Goal: Information Seeking & Learning: Learn about a topic

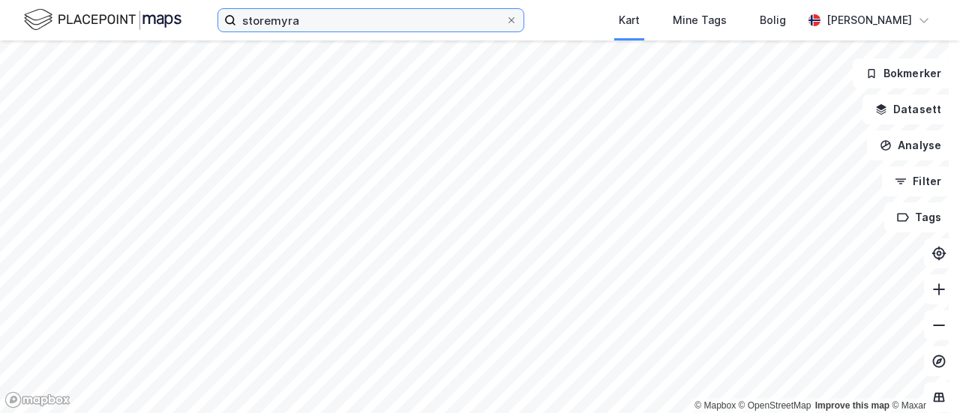
click at [313, 25] on input "storemyra" at bounding box center [370, 20] width 269 height 22
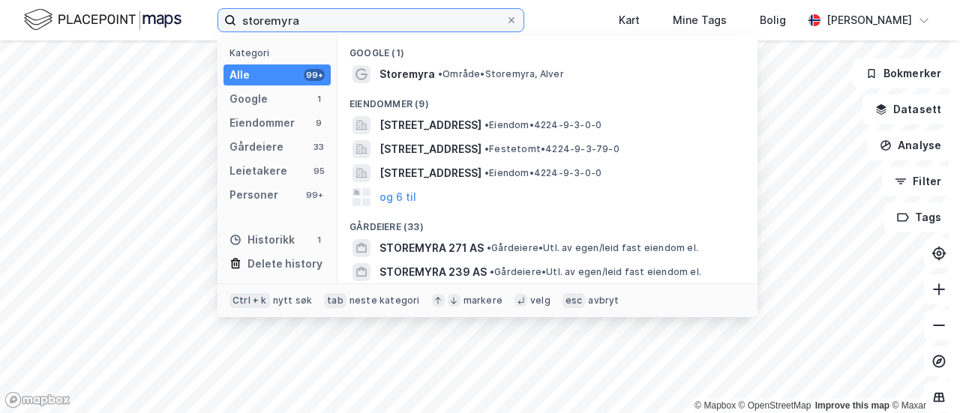
click at [313, 25] on input "storemyra" at bounding box center [370, 20] width 269 height 22
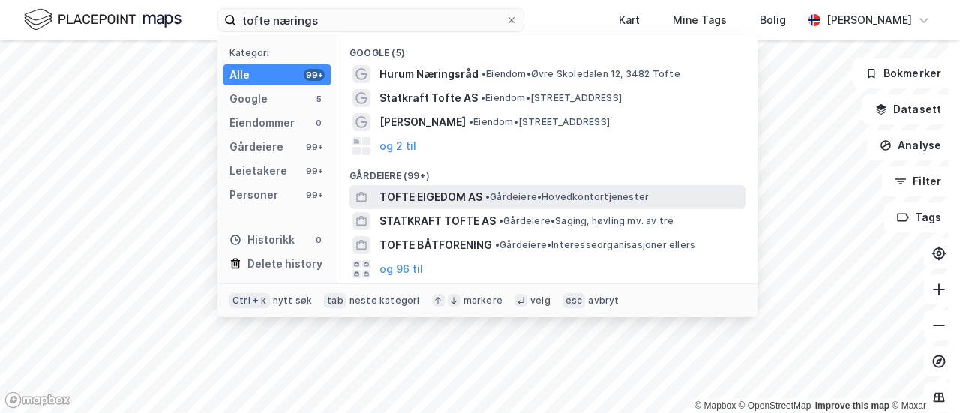
click at [462, 202] on span "TOFTE EIGEDOM AS" at bounding box center [430, 197] width 103 height 18
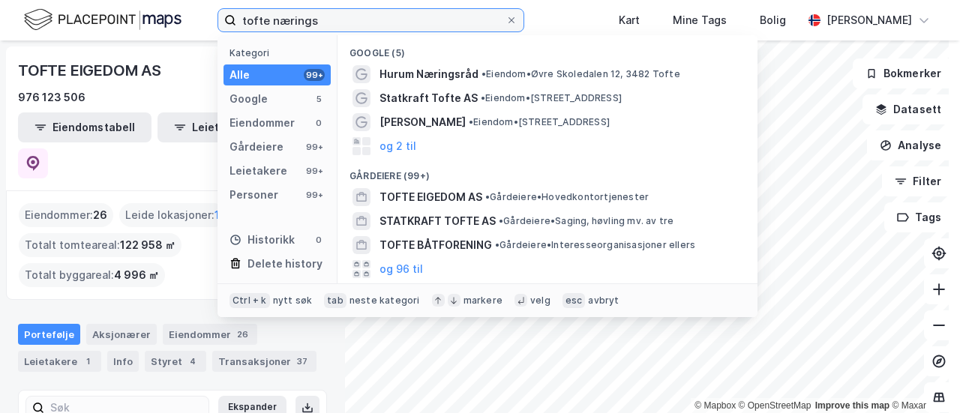
click at [432, 22] on input "tofte nærings" at bounding box center [370, 20] width 269 height 22
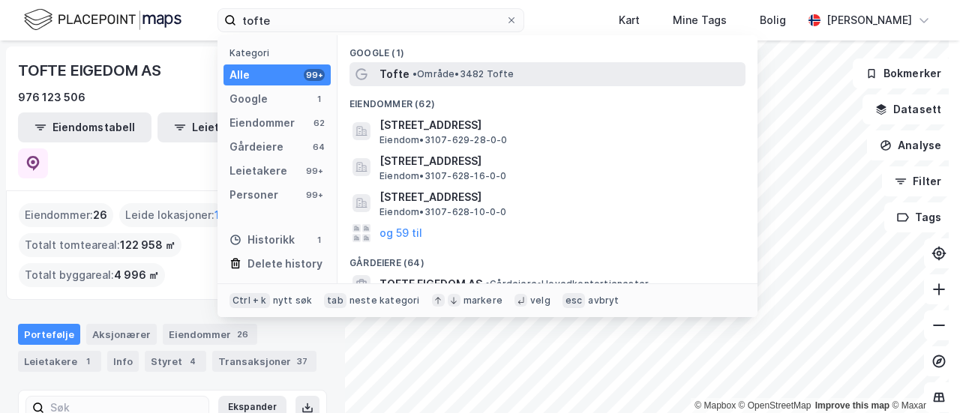
click at [402, 67] on span "Tofte" at bounding box center [394, 74] width 30 height 18
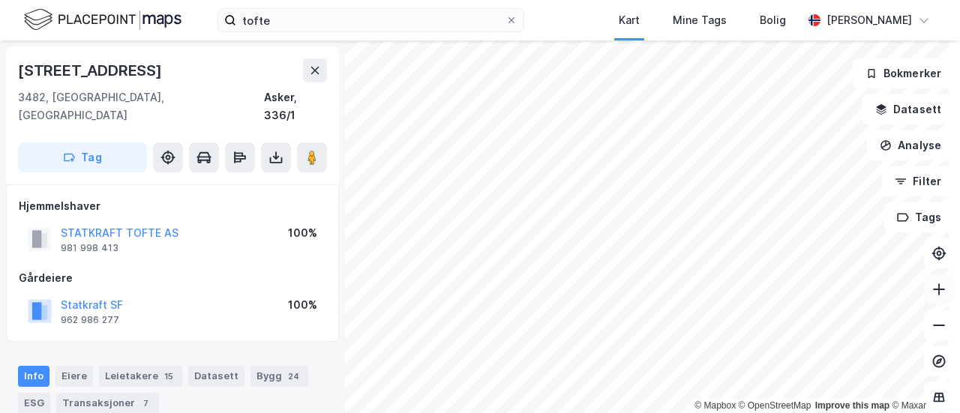
click at [934, 290] on button at bounding box center [939, 289] width 30 height 30
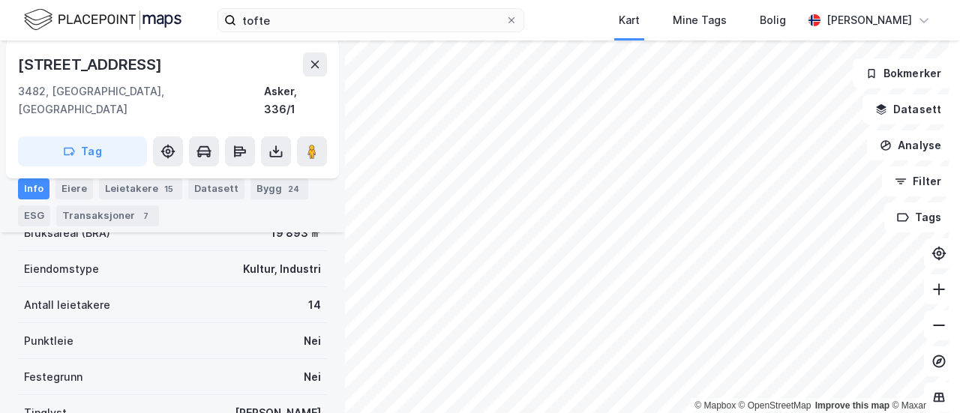
scroll to position [291, 0]
click at [931, 321] on icon at bounding box center [938, 325] width 15 height 15
click at [620, 412] on html "tofte Kart Mine Tags Bolig [PERSON_NAME] © Mapbox © OpenStreetMap Improve this …" at bounding box center [480, 206] width 960 height 413
click at [931, 292] on icon at bounding box center [938, 289] width 15 height 15
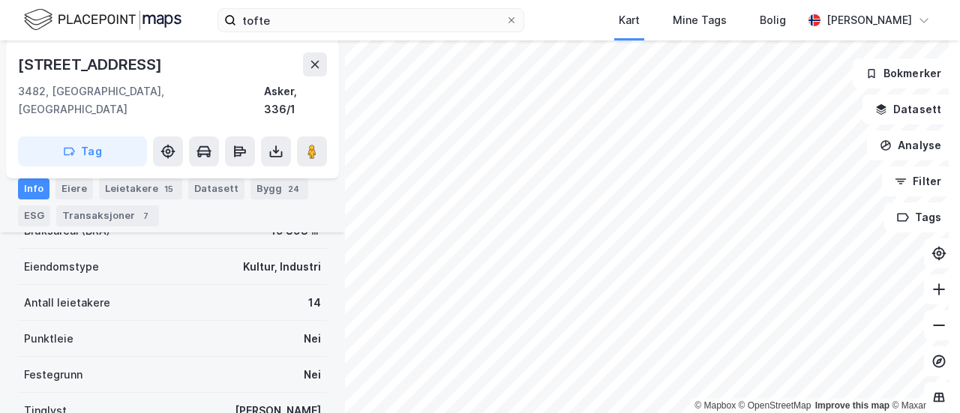
click at [622, 412] on html "tofte Kart Mine Tags Bolig [PERSON_NAME] © Mapbox © OpenStreetMap Improve this …" at bounding box center [480, 206] width 960 height 413
click at [684, 0] on html "tofte Kart Mine Tags Bolig [PERSON_NAME] © Mapbox © OpenStreetMap Improve this …" at bounding box center [480, 206] width 960 height 413
click at [817, 0] on html "tofte Kart Mine Tags Bolig [PERSON_NAME] © Mapbox © OpenStreetMap Improve this …" at bounding box center [480, 206] width 960 height 413
click at [930, 316] on button at bounding box center [939, 325] width 30 height 30
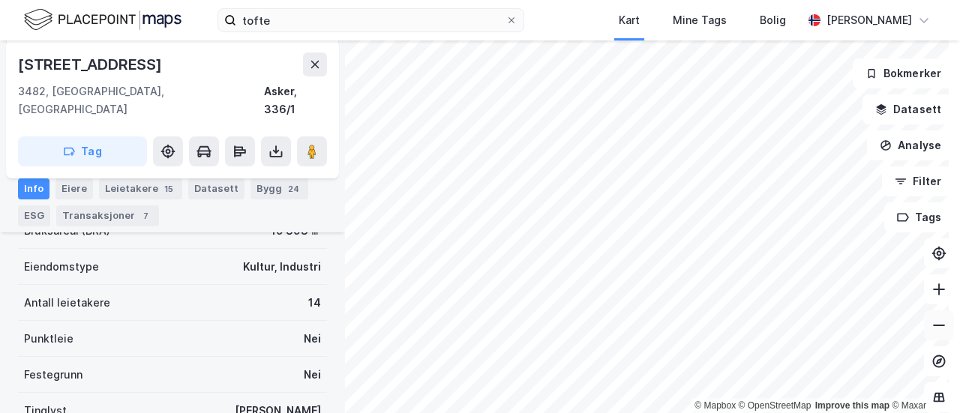
click at [931, 315] on button at bounding box center [939, 325] width 30 height 30
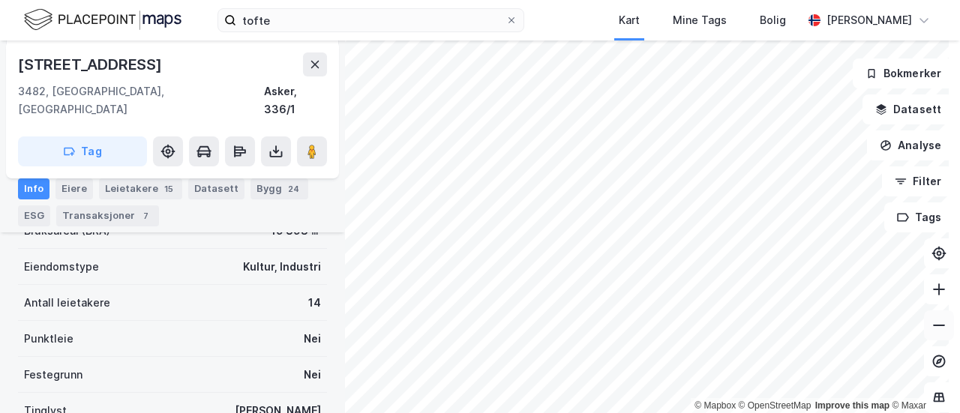
click at [931, 315] on button at bounding box center [939, 325] width 30 height 30
click at [277, 7] on div "tofte Kart Mine Tags Bolig [PERSON_NAME]" at bounding box center [480, 20] width 960 height 40
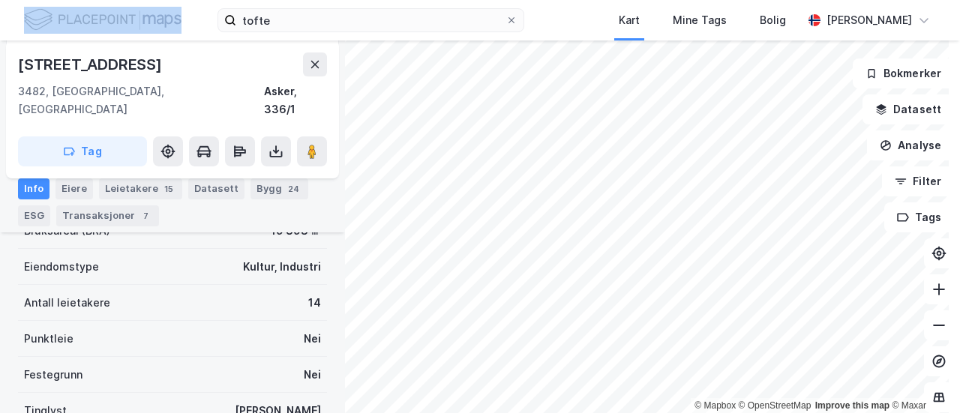
click at [277, 7] on div "tofte Kart Mine Tags Bolig [PERSON_NAME]" at bounding box center [480, 20] width 960 height 40
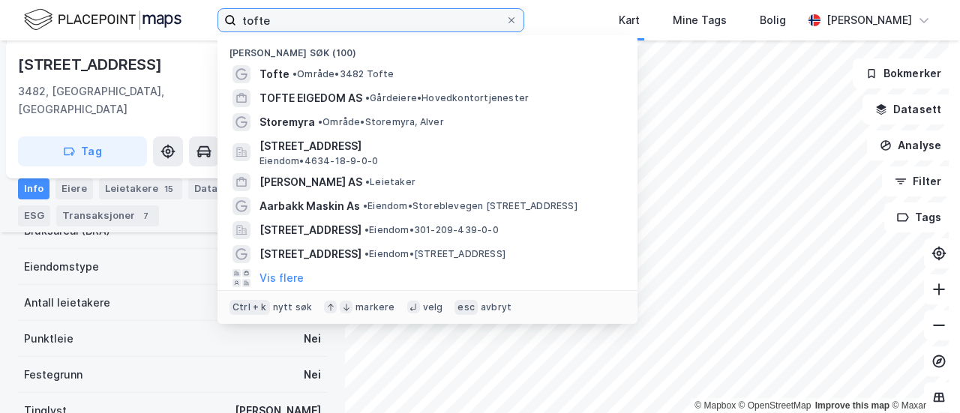
click at [278, 26] on input "tofte" at bounding box center [370, 20] width 269 height 22
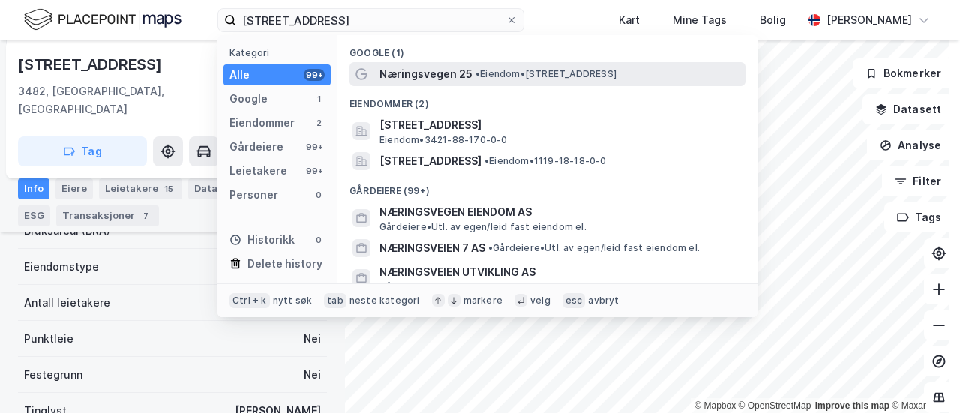
click at [424, 69] on span "Næringsvegen 25" at bounding box center [425, 74] width 93 height 18
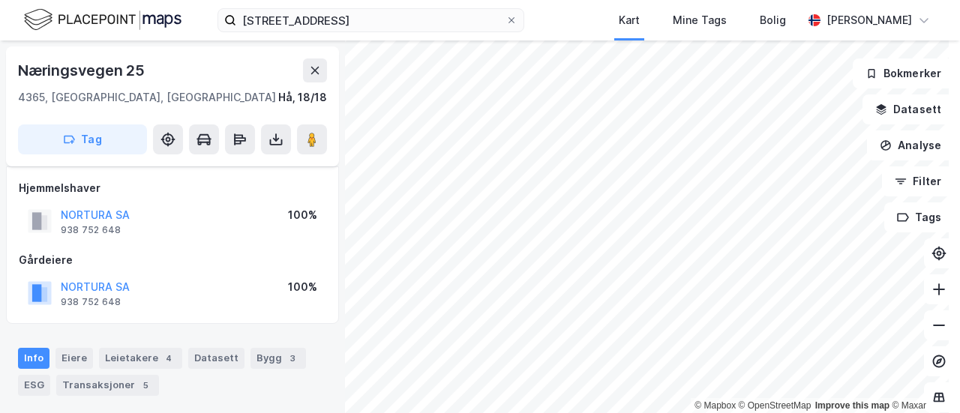
scroll to position [291, 0]
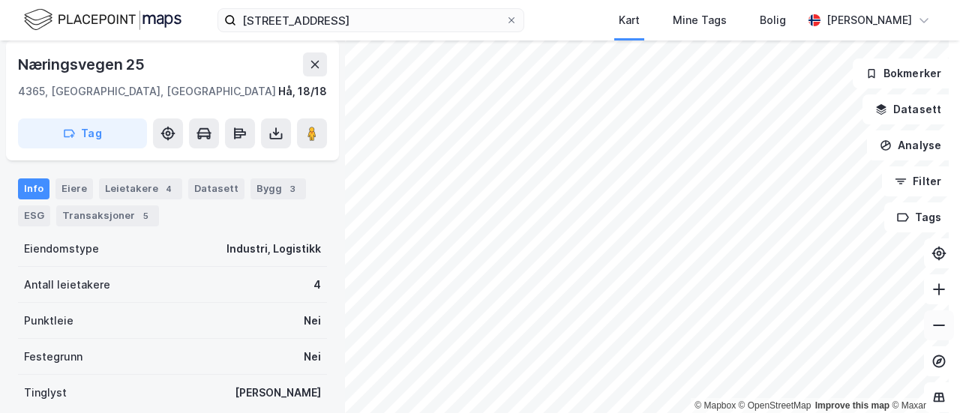
click at [934, 327] on icon at bounding box center [938, 325] width 15 height 15
click at [934, 335] on button at bounding box center [939, 325] width 30 height 30
click at [931, 323] on icon at bounding box center [938, 325] width 15 height 15
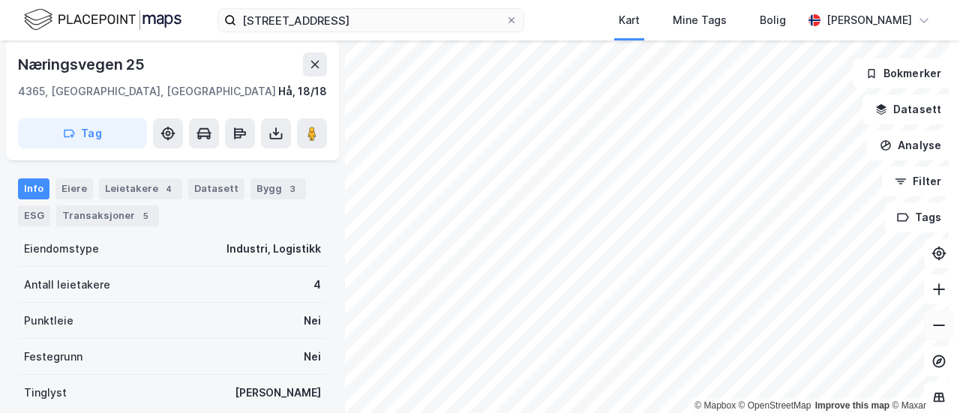
click at [931, 323] on icon at bounding box center [938, 325] width 15 height 15
click at [931, 319] on icon at bounding box center [938, 325] width 15 height 15
click at [931, 295] on icon at bounding box center [938, 289] width 15 height 15
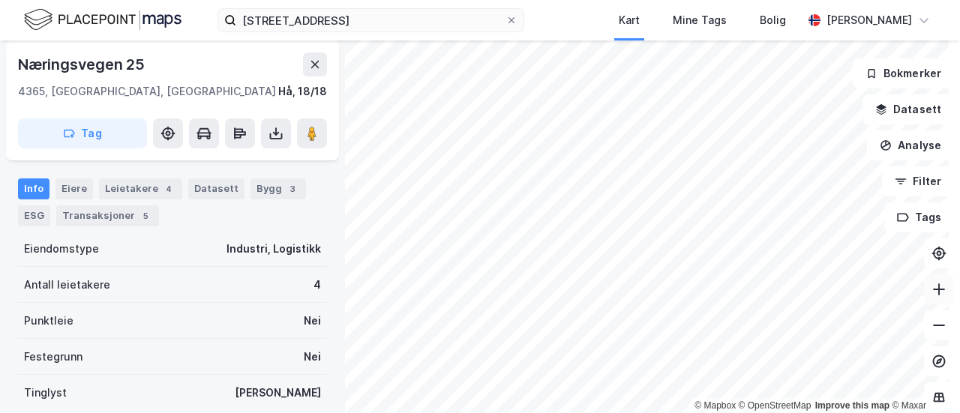
click at [931, 295] on icon at bounding box center [938, 289] width 15 height 15
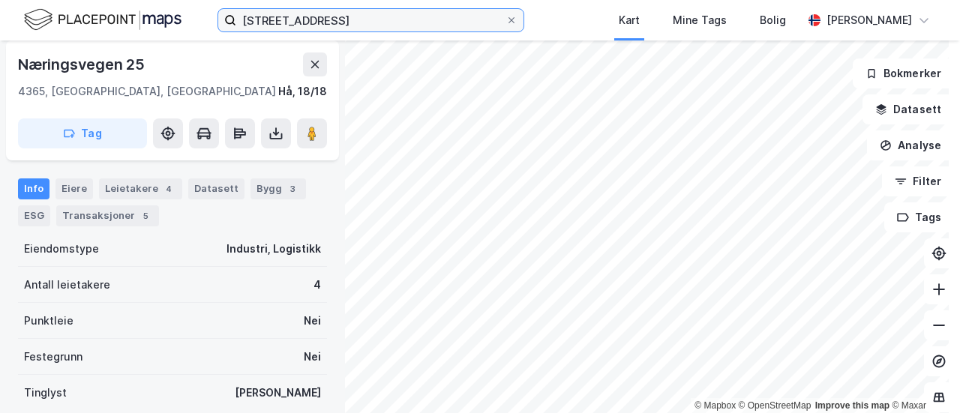
click at [361, 25] on input "[STREET_ADDRESS]" at bounding box center [370, 20] width 269 height 22
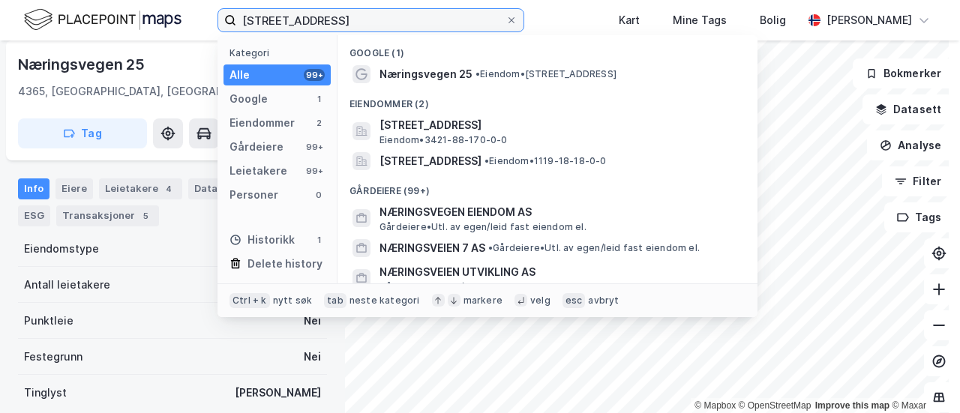
click at [361, 25] on input "[STREET_ADDRESS]" at bounding box center [370, 20] width 269 height 22
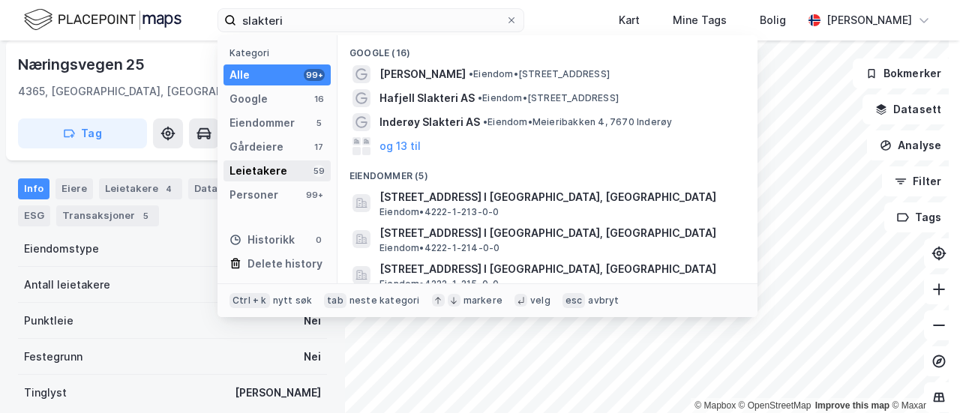
click at [281, 175] on div "Leietakere" at bounding box center [258, 171] width 58 height 18
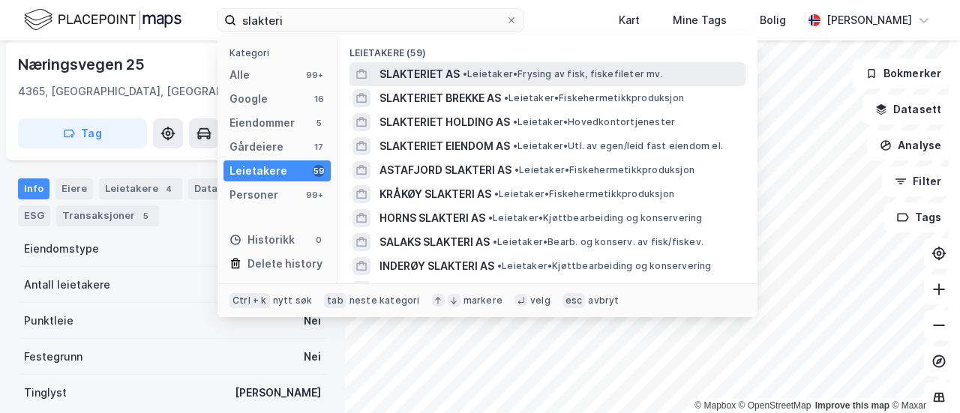
click at [517, 74] on span "• Leietaker • Frysing av fisk, fiskefileter mv." at bounding box center [563, 74] width 200 height 12
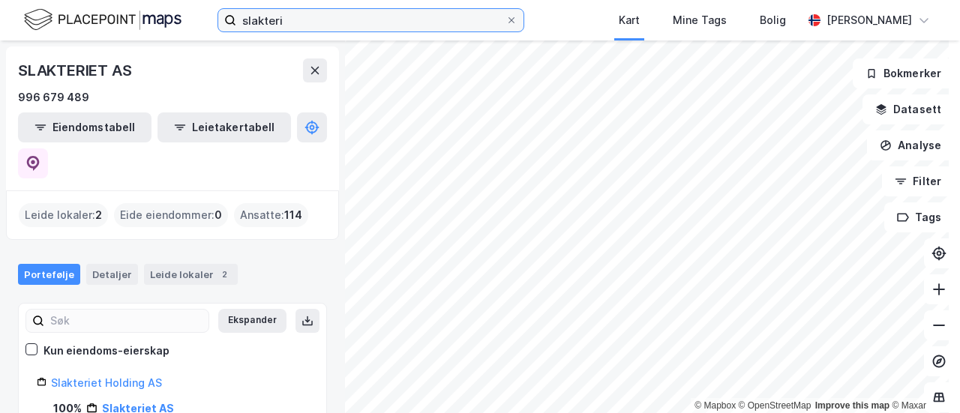
click at [385, 23] on input "slakteri" at bounding box center [370, 20] width 269 height 22
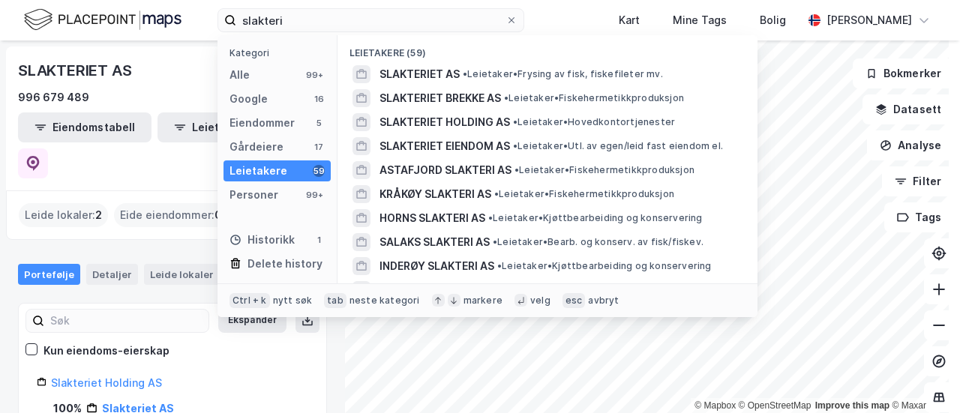
click at [253, 166] on div "Leietakere" at bounding box center [258, 171] width 58 height 18
click at [925, 316] on button at bounding box center [939, 325] width 30 height 30
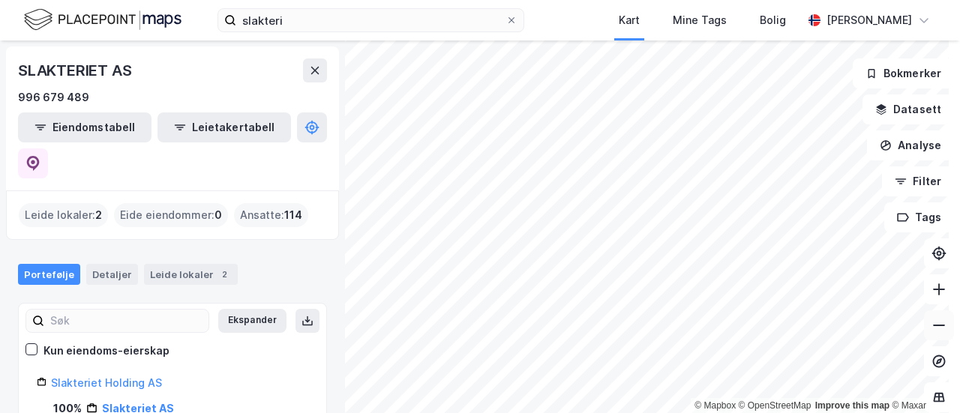
click at [925, 316] on button at bounding box center [939, 325] width 30 height 30
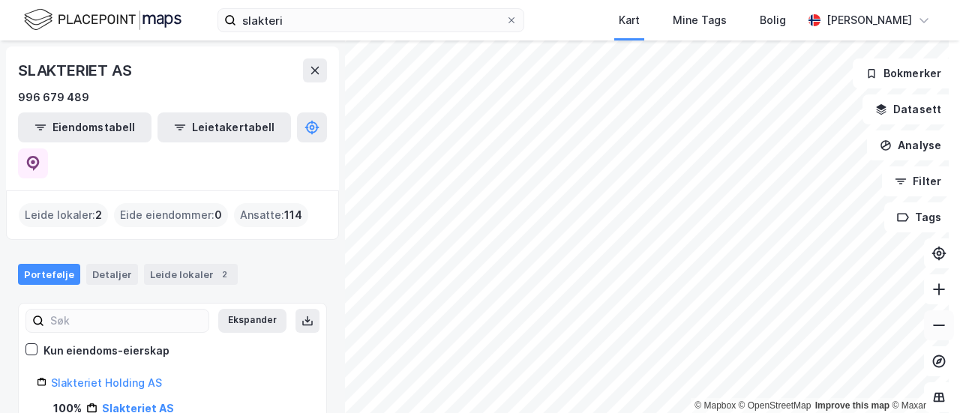
click at [925, 316] on button at bounding box center [939, 325] width 30 height 30
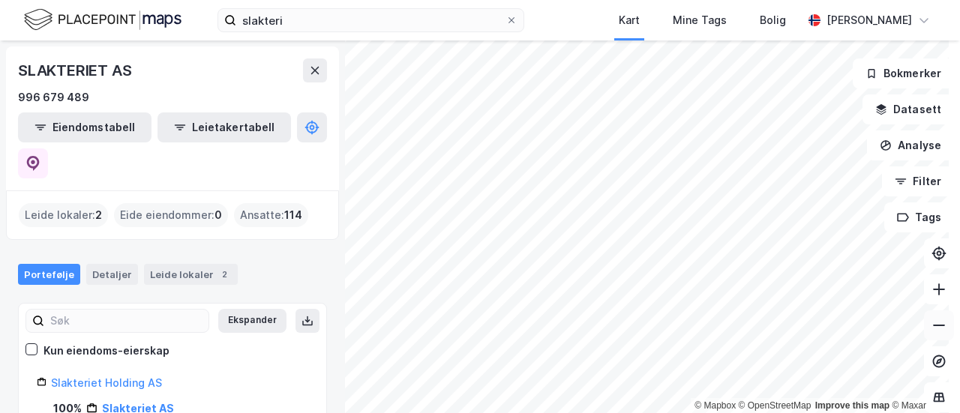
click at [925, 316] on button at bounding box center [939, 325] width 30 height 30
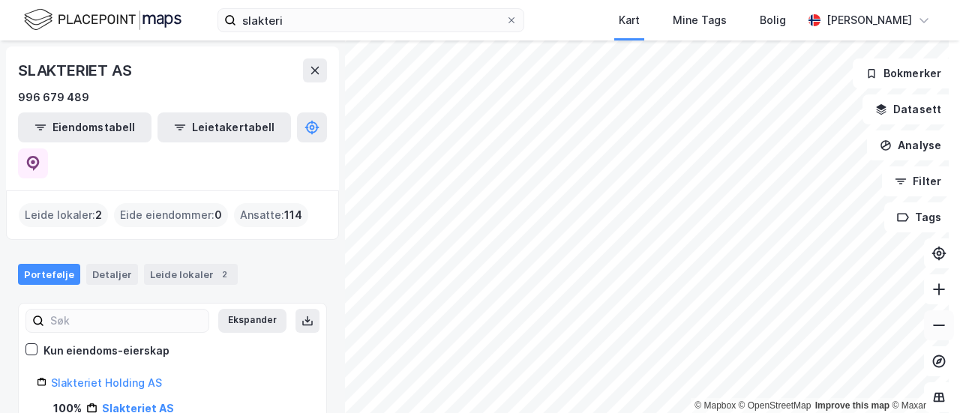
click at [925, 316] on button at bounding box center [939, 325] width 30 height 30
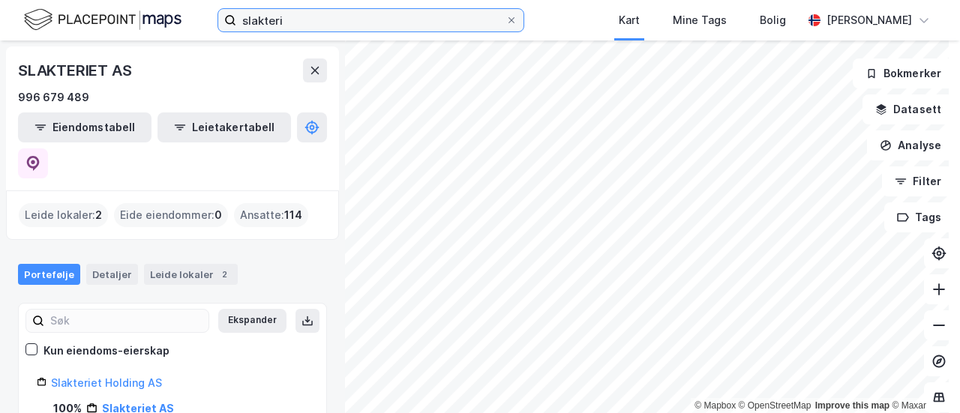
click at [436, 20] on input "slakteri" at bounding box center [370, 20] width 269 height 22
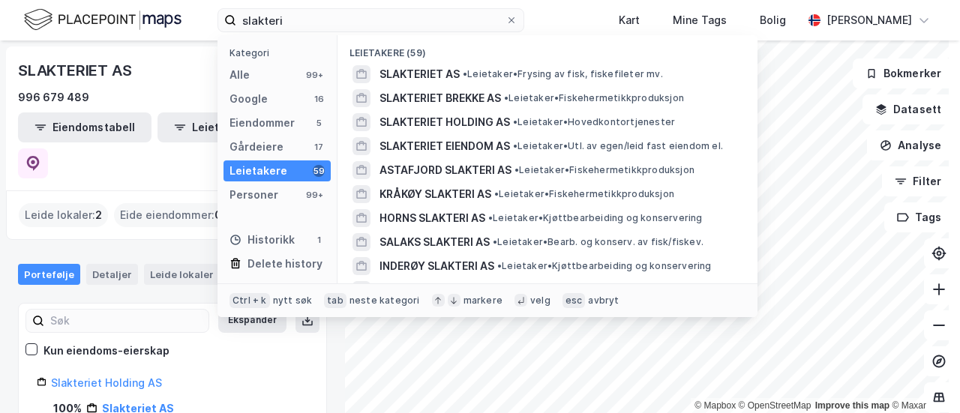
click at [283, 163] on div "Leietakere 59" at bounding box center [276, 170] width 107 height 21
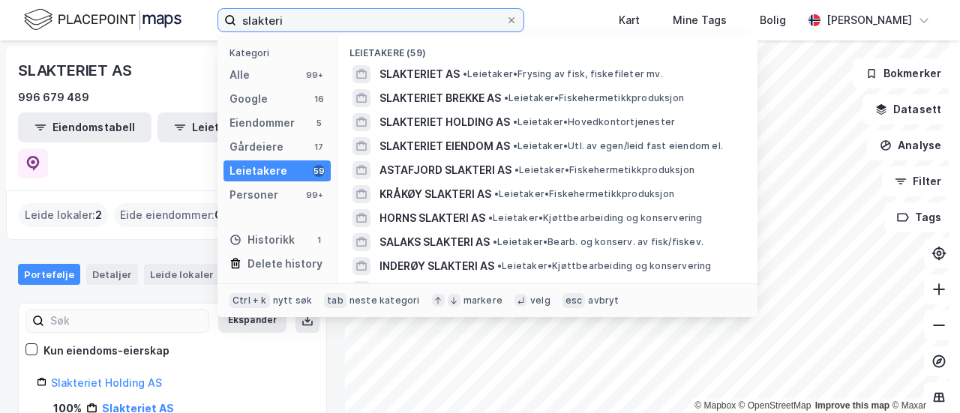
click at [346, 19] on input "slakteri" at bounding box center [370, 20] width 269 height 22
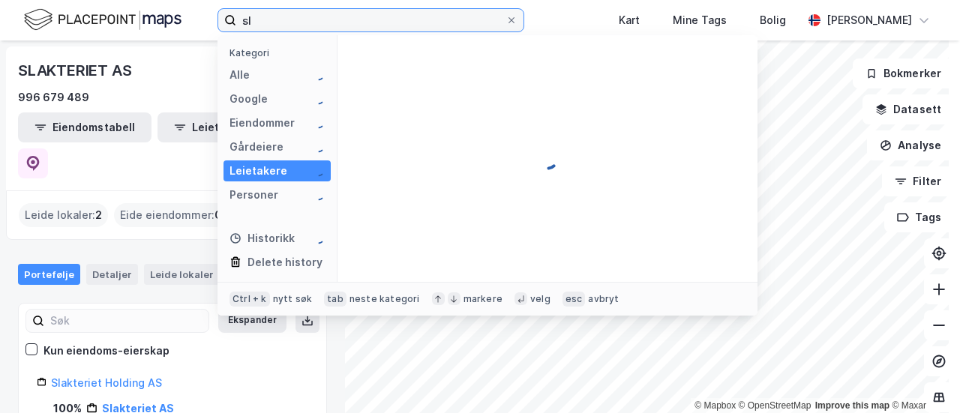
type input "s"
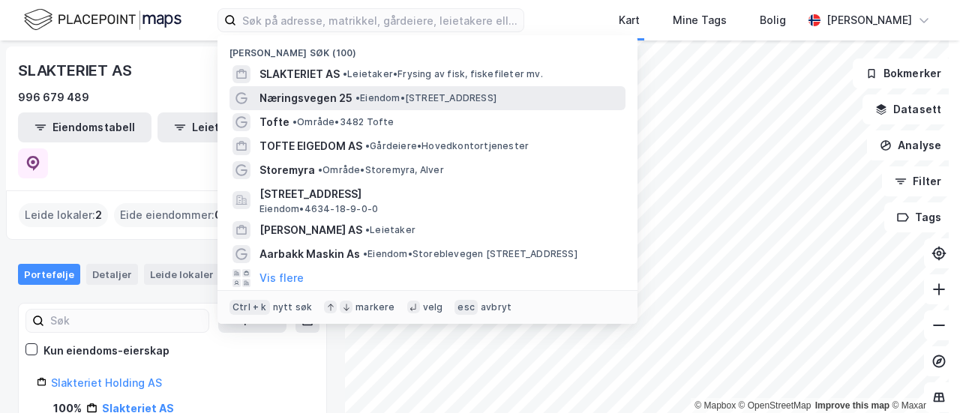
click at [305, 106] on span "Næringsvegen 25" at bounding box center [305, 98] width 93 height 18
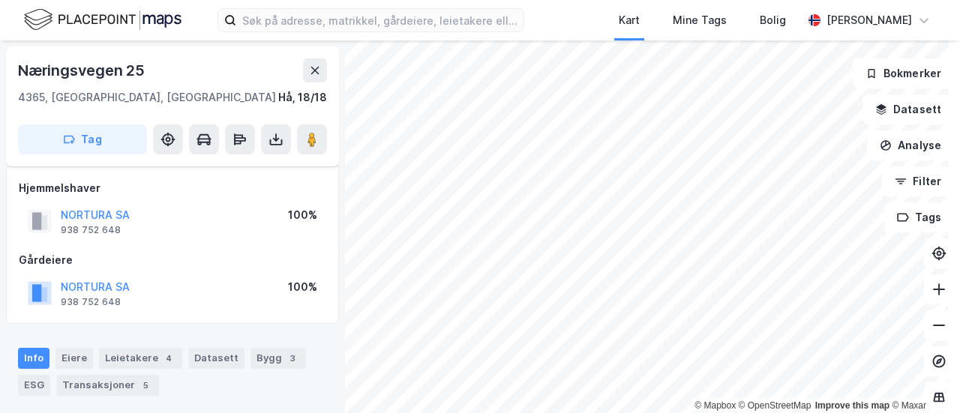
scroll to position [291, 0]
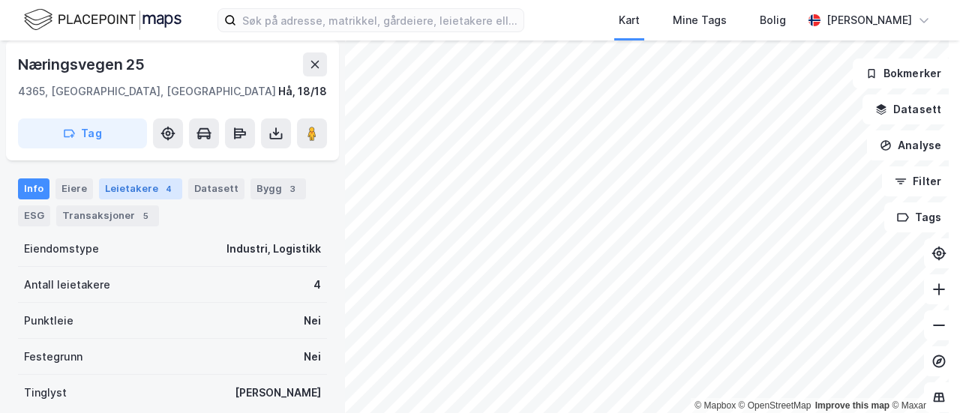
click at [144, 181] on div "Leietakere 4" at bounding box center [140, 188] width 83 height 21
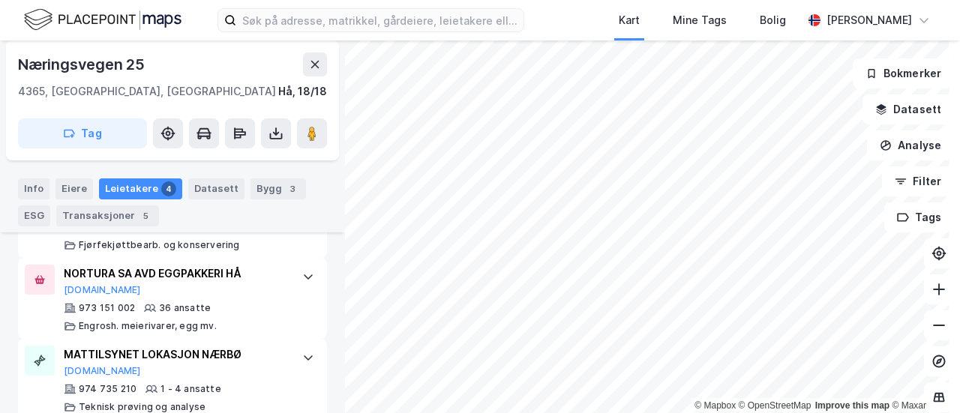
scroll to position [591, 0]
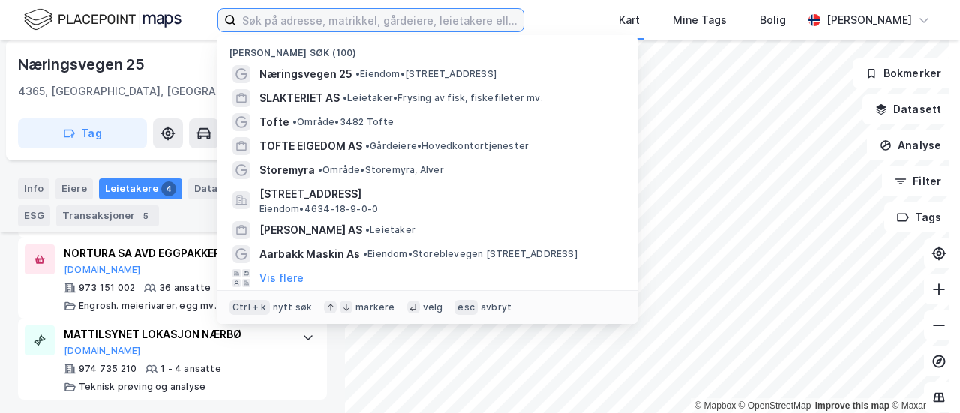
click at [282, 20] on input at bounding box center [379, 20] width 287 height 22
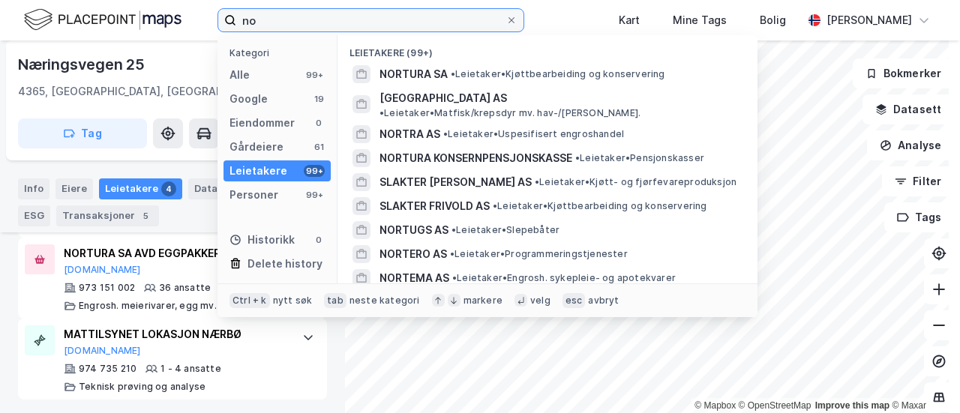
type input "n"
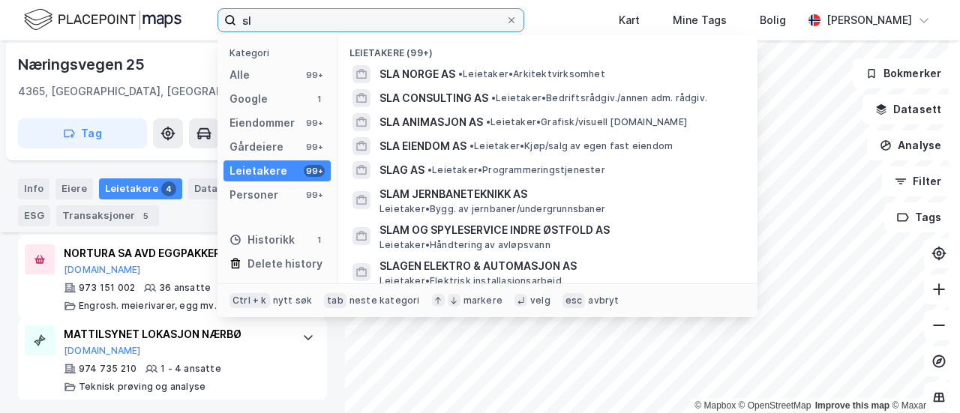
type input "s"
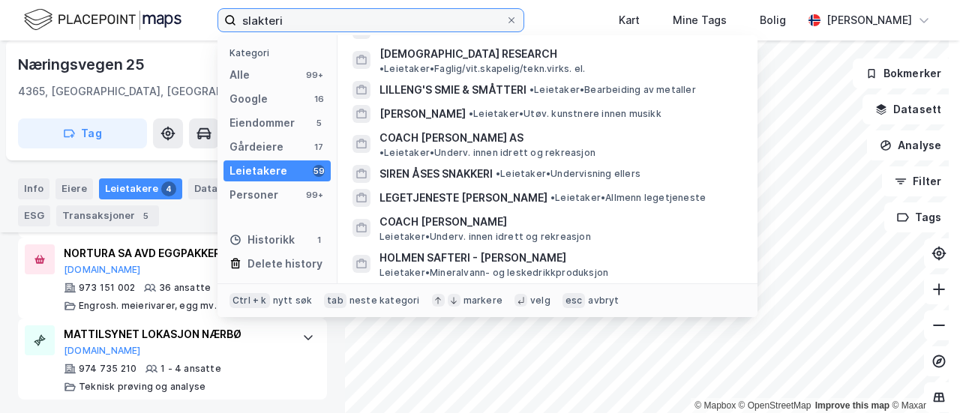
scroll to position [1273, 0]
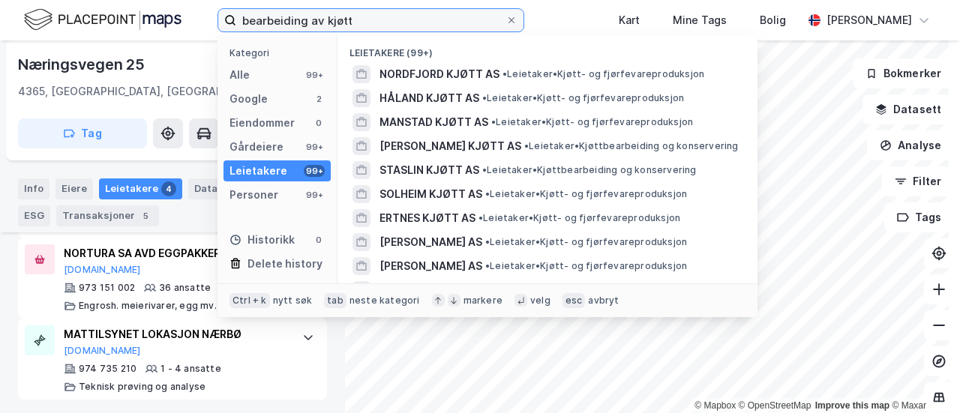
click at [415, 16] on input "bearbeiding av kjøtt" at bounding box center [370, 20] width 269 height 22
click at [411, 19] on input "bearbeiding av kjøtt" at bounding box center [370, 20] width 269 height 22
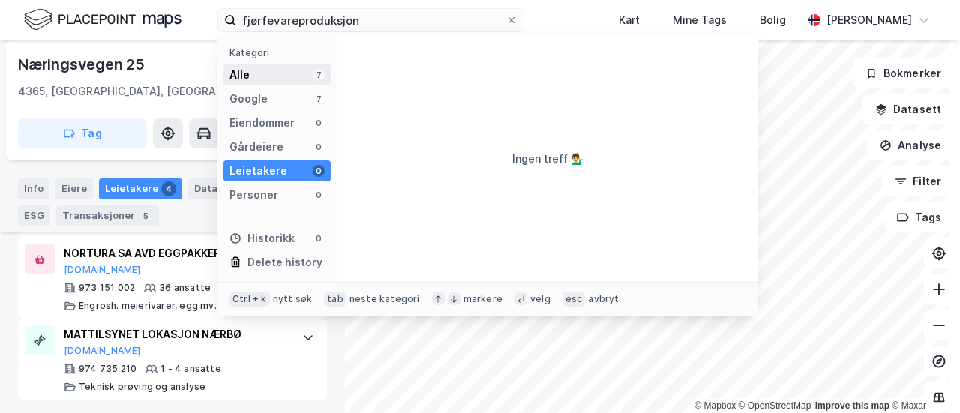
click at [241, 73] on div "Alle" at bounding box center [239, 75] width 20 height 18
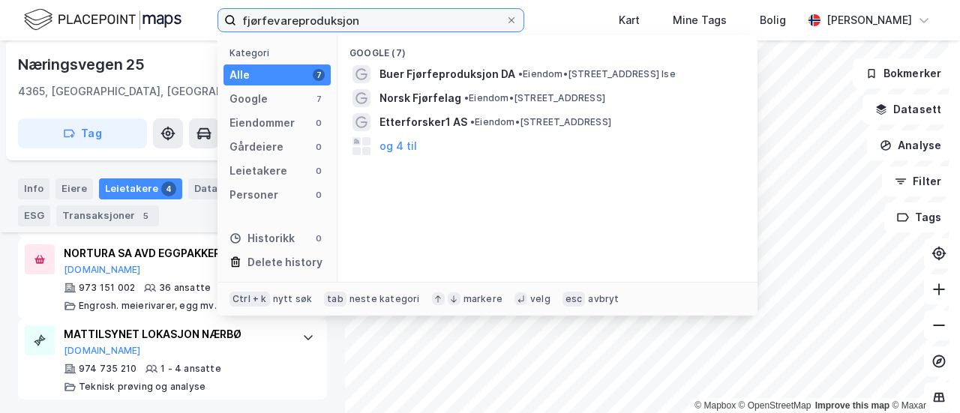
click at [463, 19] on input "fjørfevareproduksjon" at bounding box center [370, 20] width 269 height 22
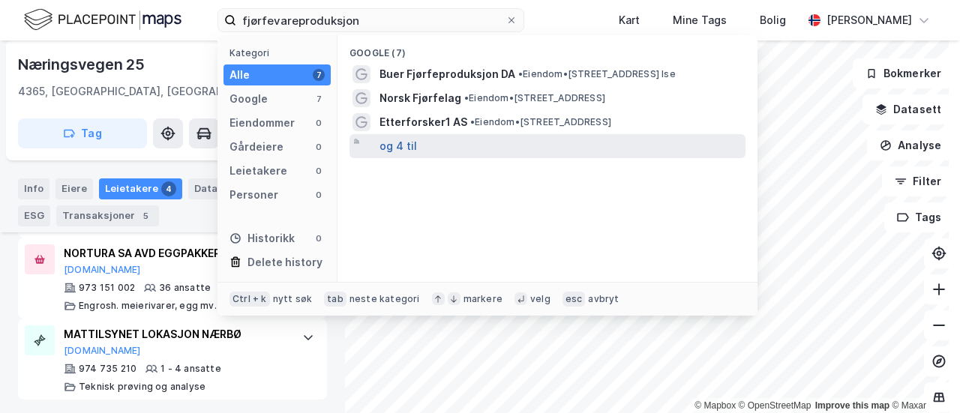
click at [388, 151] on button "og 4 til" at bounding box center [397, 146] width 37 height 18
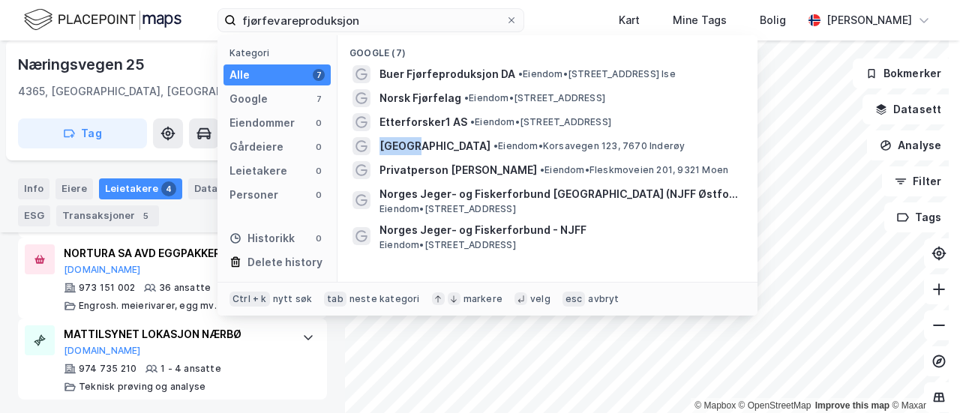
click at [388, 151] on span "[GEOGRAPHIC_DATA]" at bounding box center [434, 146] width 111 height 18
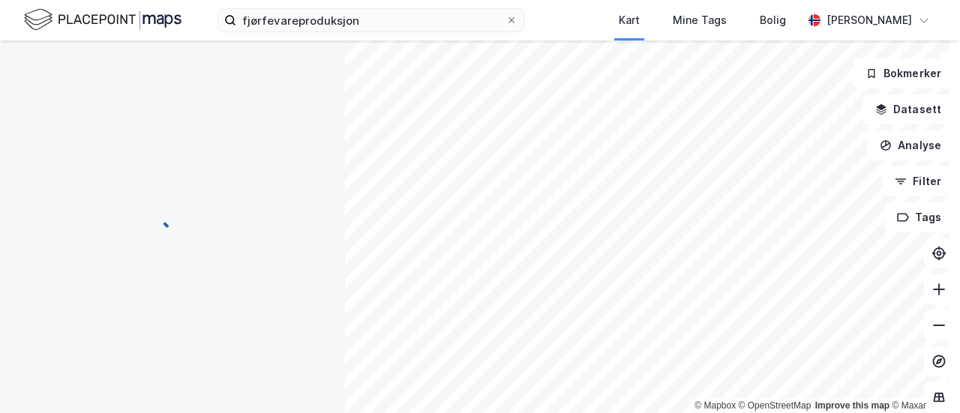
scroll to position [243, 0]
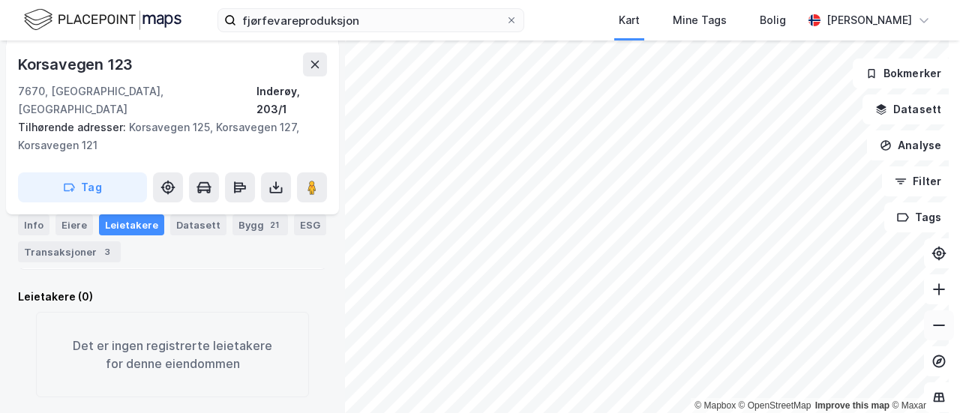
click at [924, 328] on button at bounding box center [939, 325] width 30 height 30
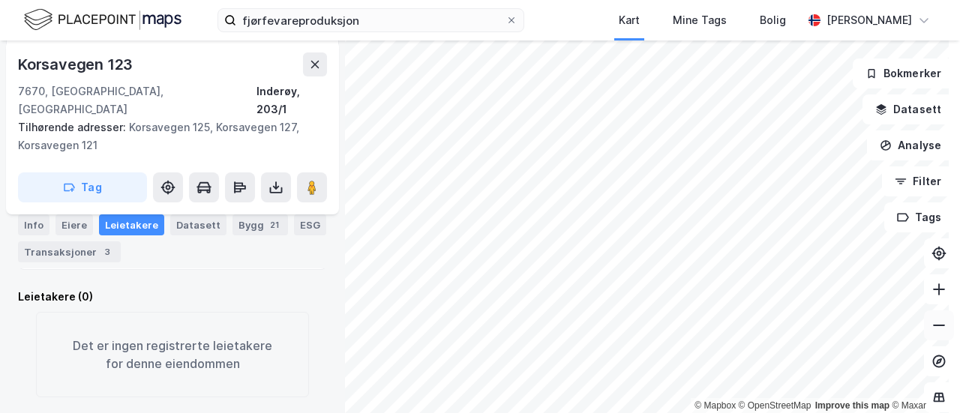
click at [924, 328] on button at bounding box center [939, 325] width 30 height 30
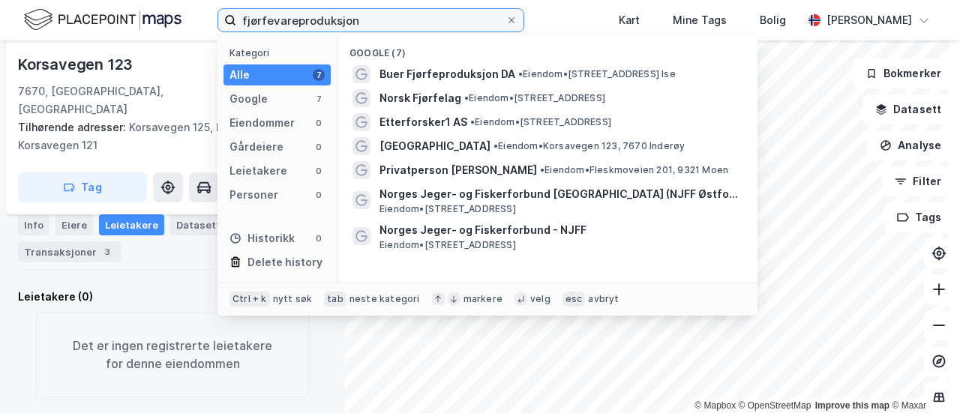
click at [373, 25] on input "fjørfevareproduksjon" at bounding box center [370, 20] width 269 height 22
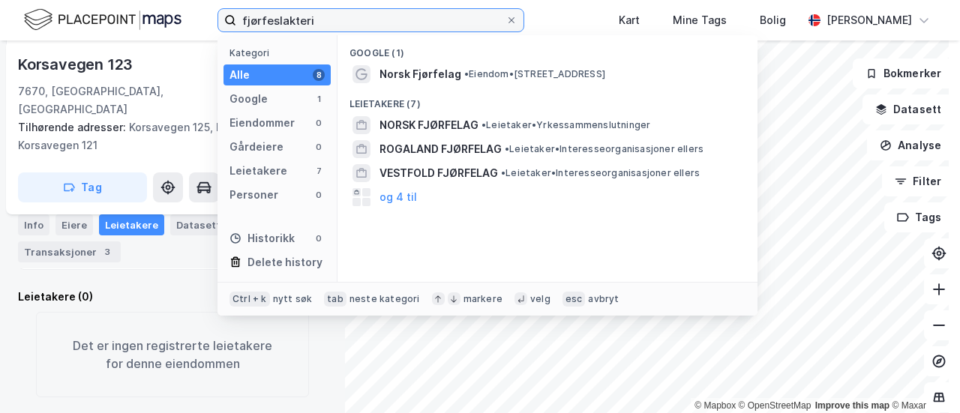
type input "fjørfeslakteri"
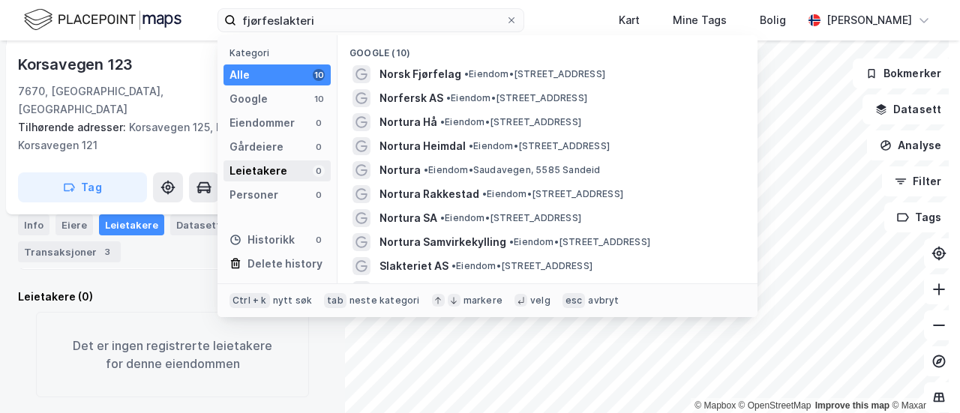
click at [256, 162] on div "Leietakere" at bounding box center [258, 171] width 58 height 18
